Goal: Transaction & Acquisition: Purchase product/service

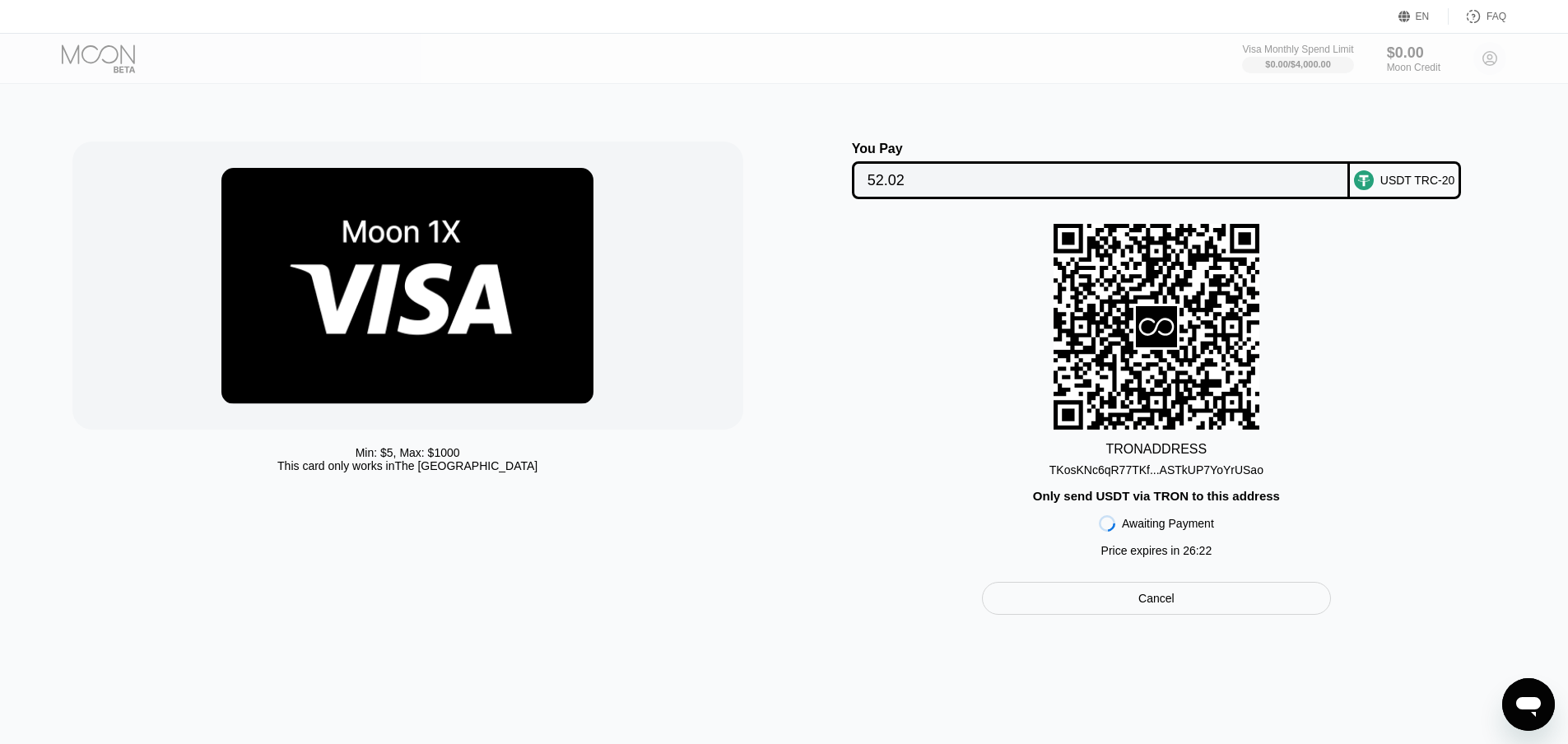
click at [1411, 409] on div "TRON ADDRESS TKosKNc6qR77TKf...ASTkUP7YoYrUSao Only send USDT via TRON to this …" at bounding box center [1157, 394] width 712 height 341
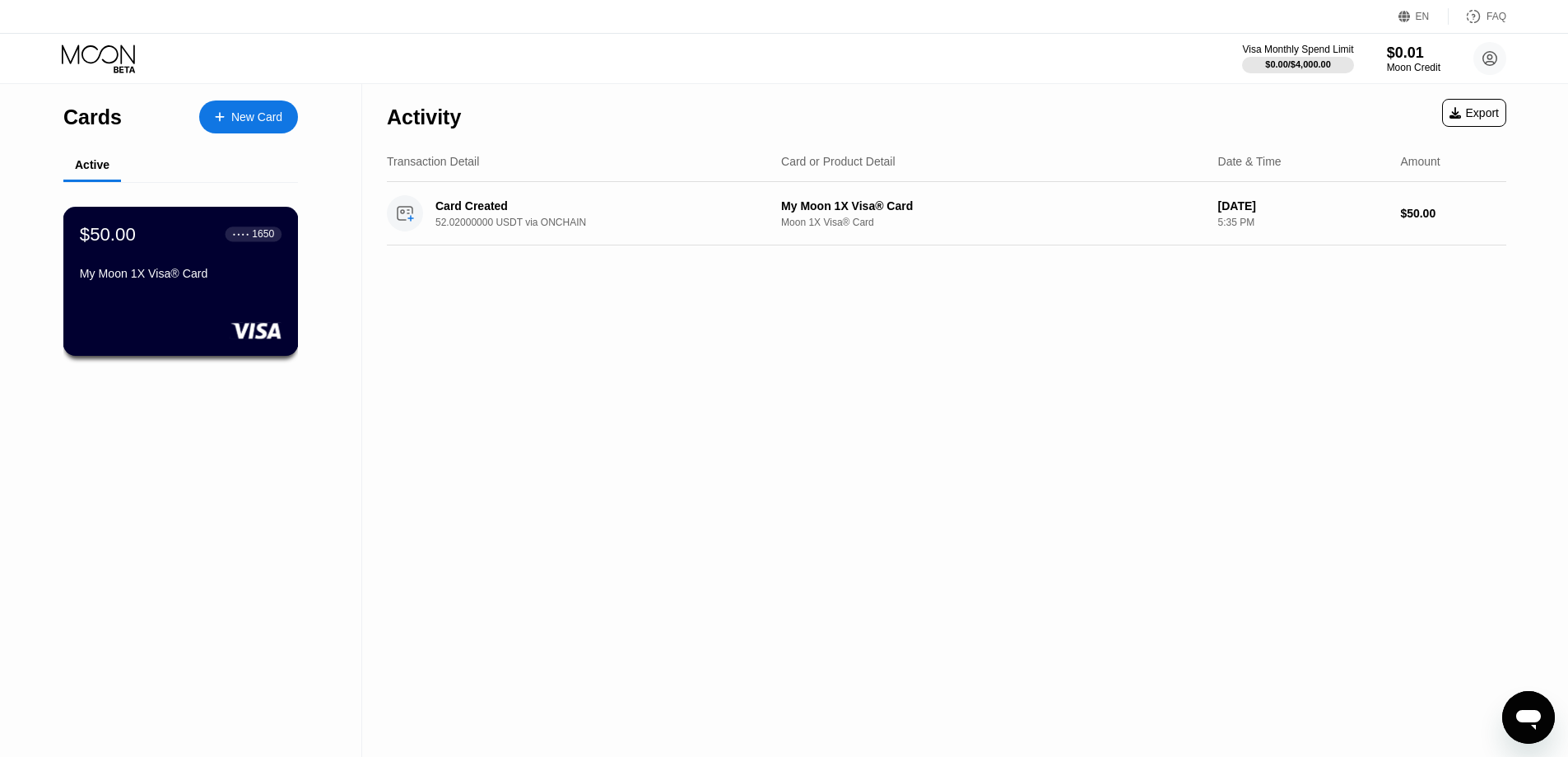
click at [205, 275] on div "My Moon 1X Visa® Card" at bounding box center [181, 274] width 202 height 14
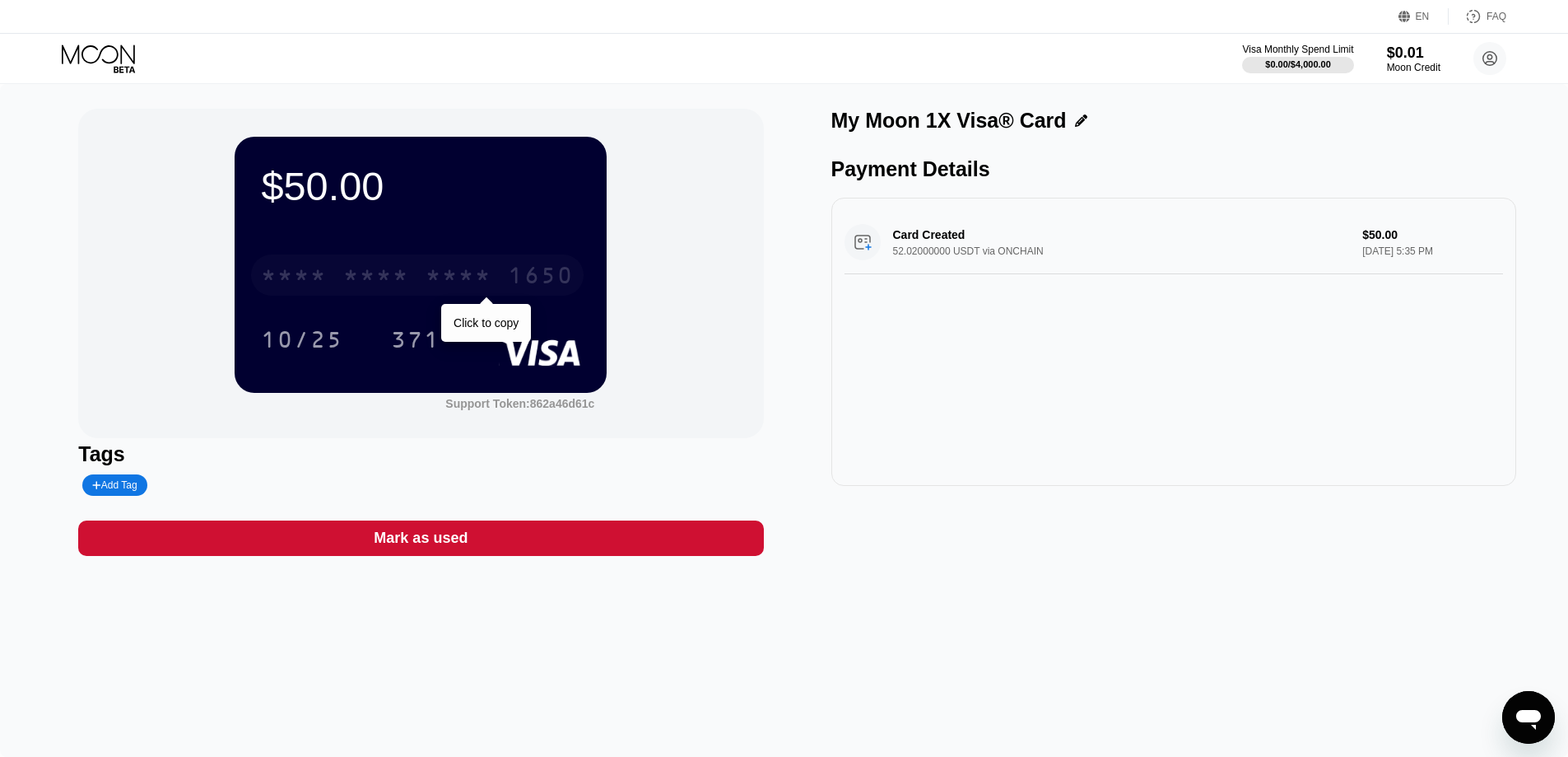
click at [454, 285] on div "* * * *" at bounding box center [458, 277] width 66 height 26
